Goal: Download file/media

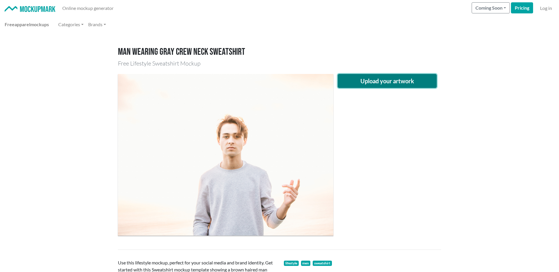
click at [395, 81] on button "Upload your artwork" at bounding box center [387, 81] width 99 height 14
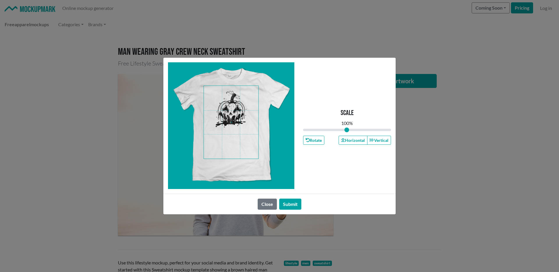
click at [237, 123] on span at bounding box center [231, 122] width 54 height 73
click at [285, 197] on div "Close Submit" at bounding box center [279, 204] width 232 height 21
click at [287, 202] on button "Submit" at bounding box center [290, 204] width 22 height 11
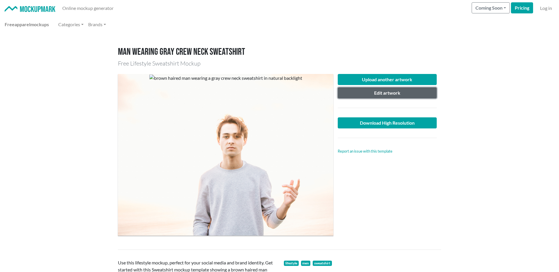
click at [388, 95] on button "Edit artwork" at bounding box center [387, 92] width 99 height 11
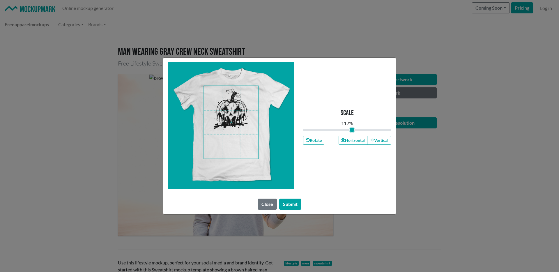
drag, startPoint x: 348, startPoint y: 128, endPoint x: 352, endPoint y: 129, distance: 4.2
type input "1.12"
click at [352, 129] on input "range" at bounding box center [347, 130] width 88 height 6
click at [291, 202] on button "Submit" at bounding box center [290, 204] width 22 height 11
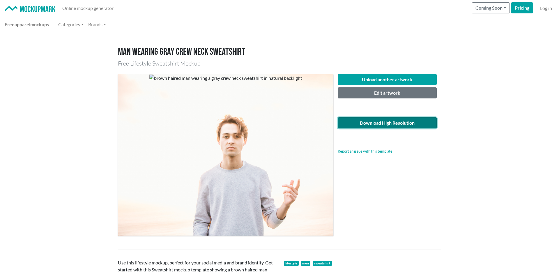
click at [392, 124] on link "Download High Resolution" at bounding box center [387, 122] width 99 height 11
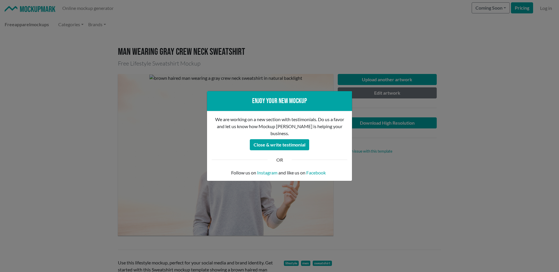
click at [378, 150] on div "Enjoy your new mockup We are working on a new section with testimonials. Do us …" at bounding box center [279, 136] width 559 height 272
